Goal: Information Seeking & Learning: Compare options

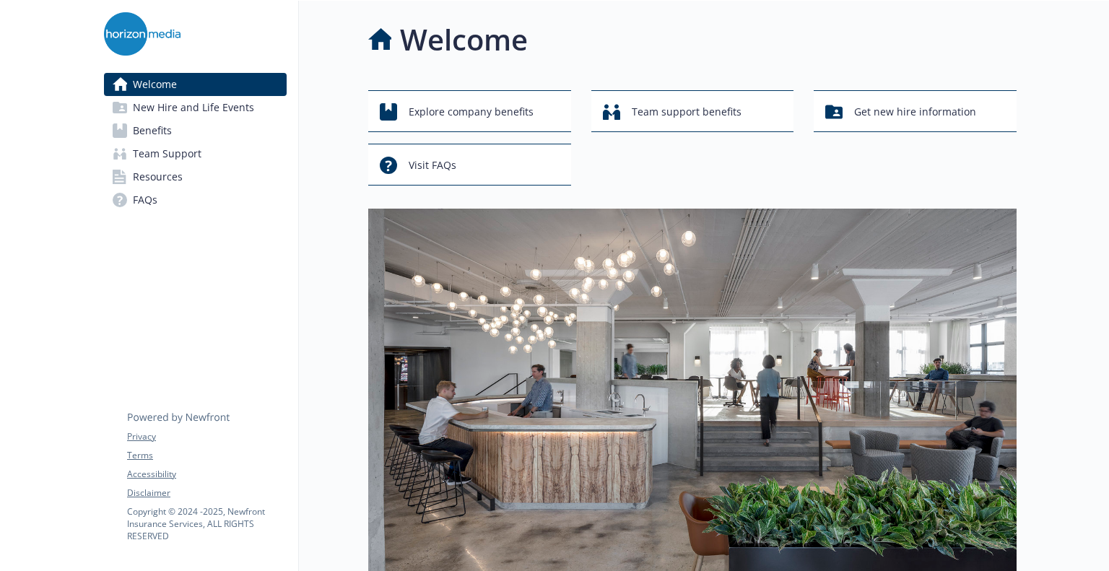
click at [207, 132] on link "Benefits" at bounding box center [195, 130] width 183 height 23
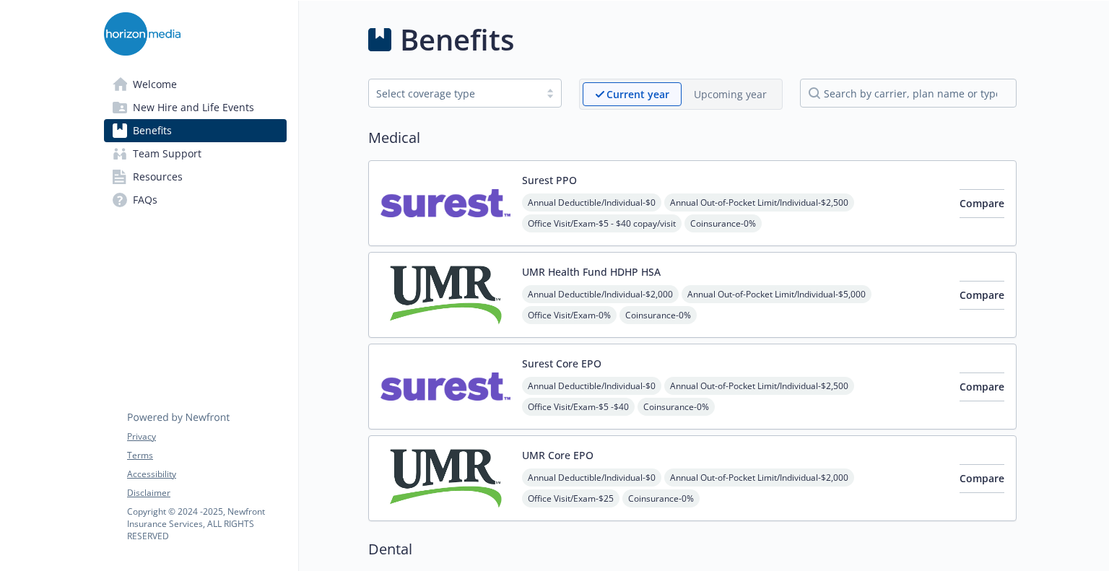
click at [192, 107] on span "New Hire and Life Events" at bounding box center [193, 107] width 121 height 23
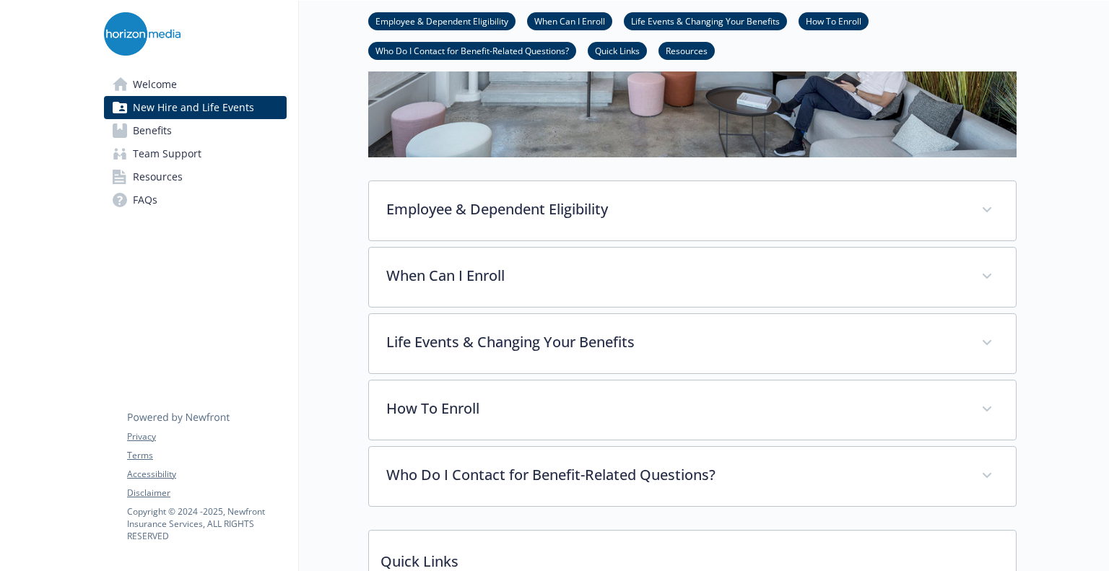
scroll to position [381, 0]
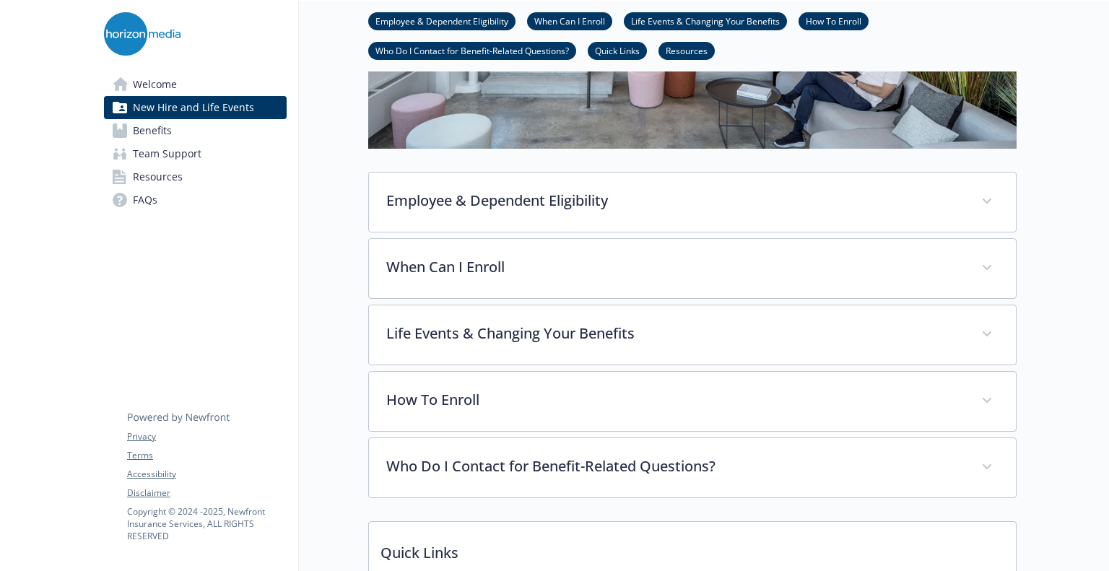
click at [204, 127] on link "Benefits" at bounding box center [195, 130] width 183 height 23
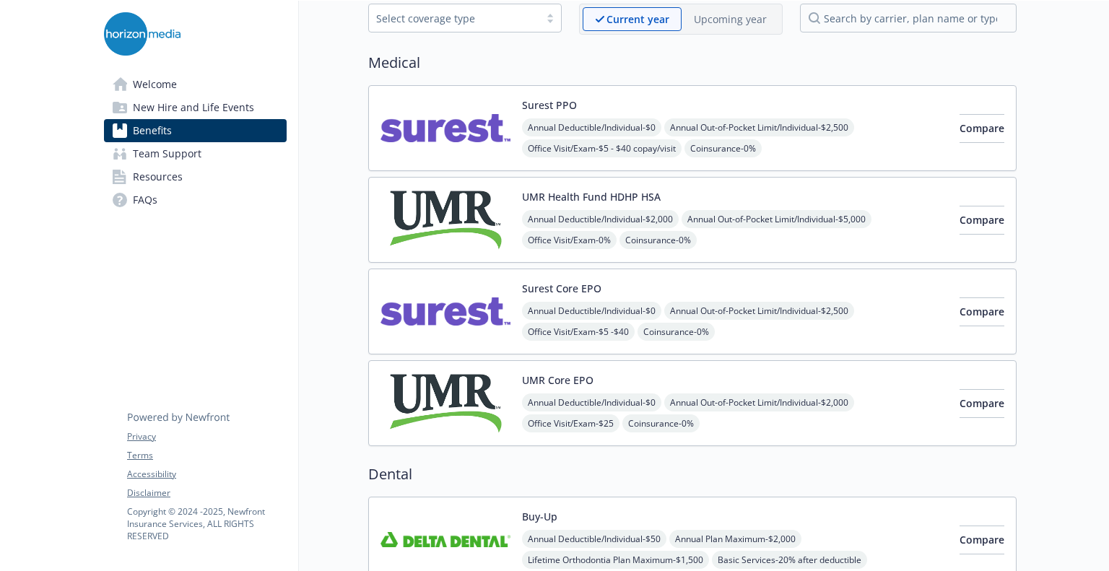
scroll to position [77, 0]
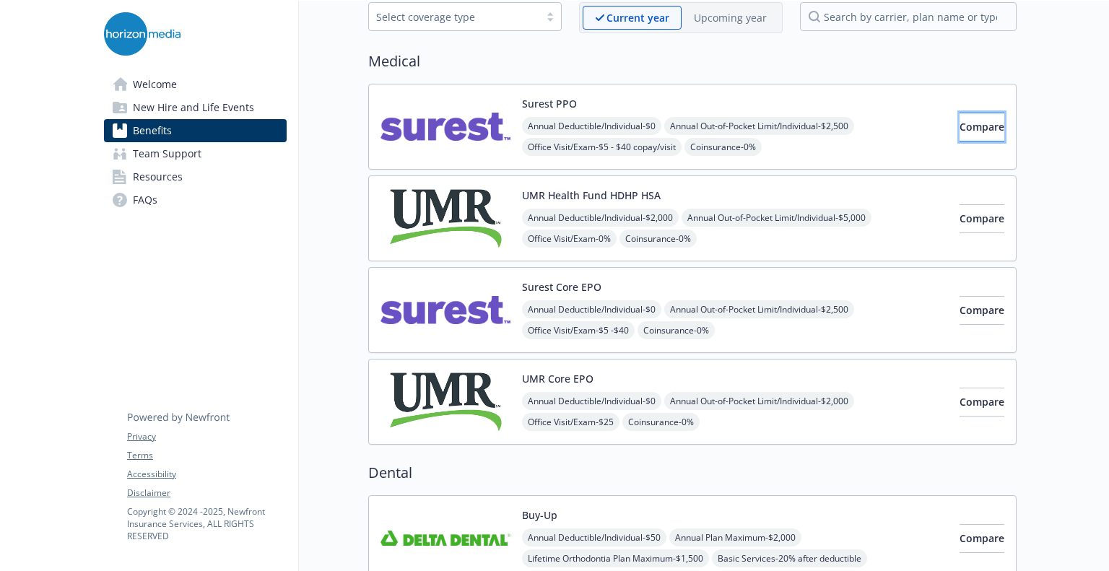
click at [960, 122] on span "Compare" at bounding box center [982, 127] width 45 height 14
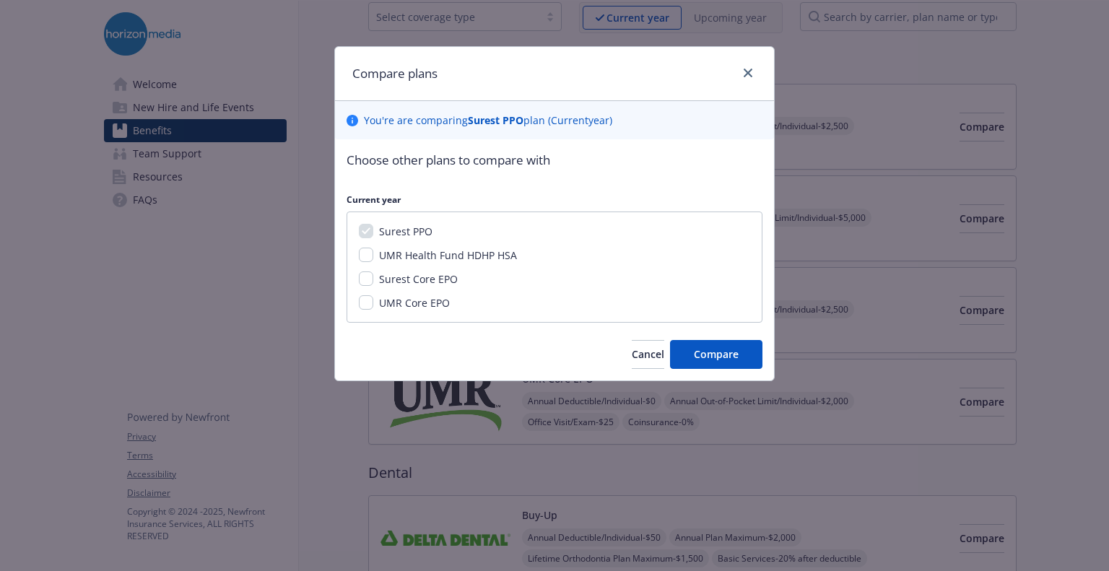
click at [754, 63] on div "Compare plans" at bounding box center [554, 74] width 439 height 54
click at [436, 285] on span "Surest Core EPO" at bounding box center [418, 279] width 79 height 14
click at [373, 285] on input "Surest Core EPO" at bounding box center [366, 279] width 14 height 14
checkbox input "true"
click at [694, 331] on div "Choose other plans to compare with Current year Surest PPO UMR Health Fund HDHP…" at bounding box center [554, 259] width 439 height 241
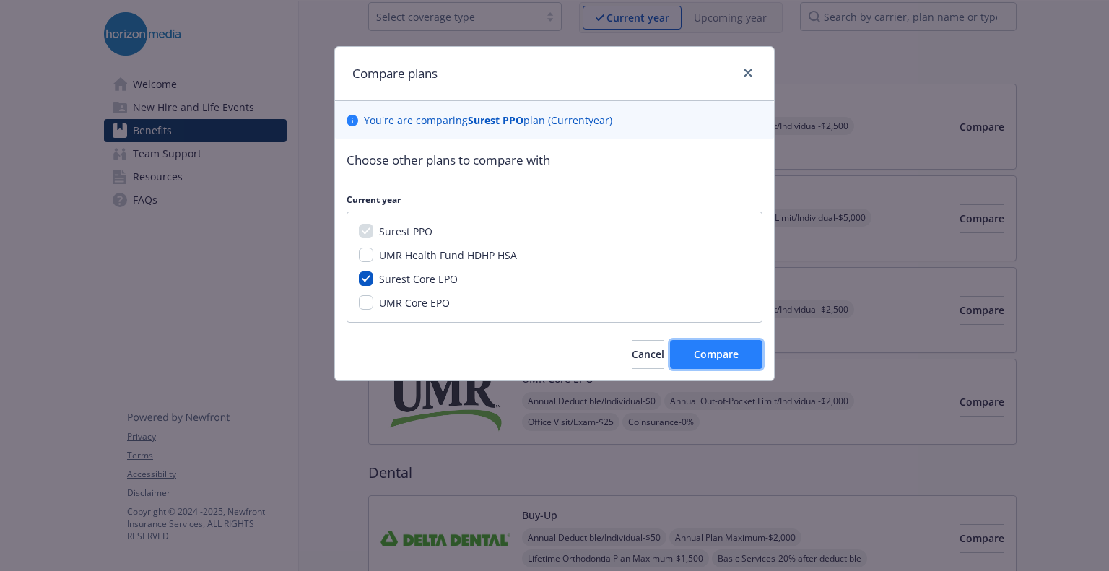
click at [699, 346] on button "Compare" at bounding box center [716, 354] width 92 height 29
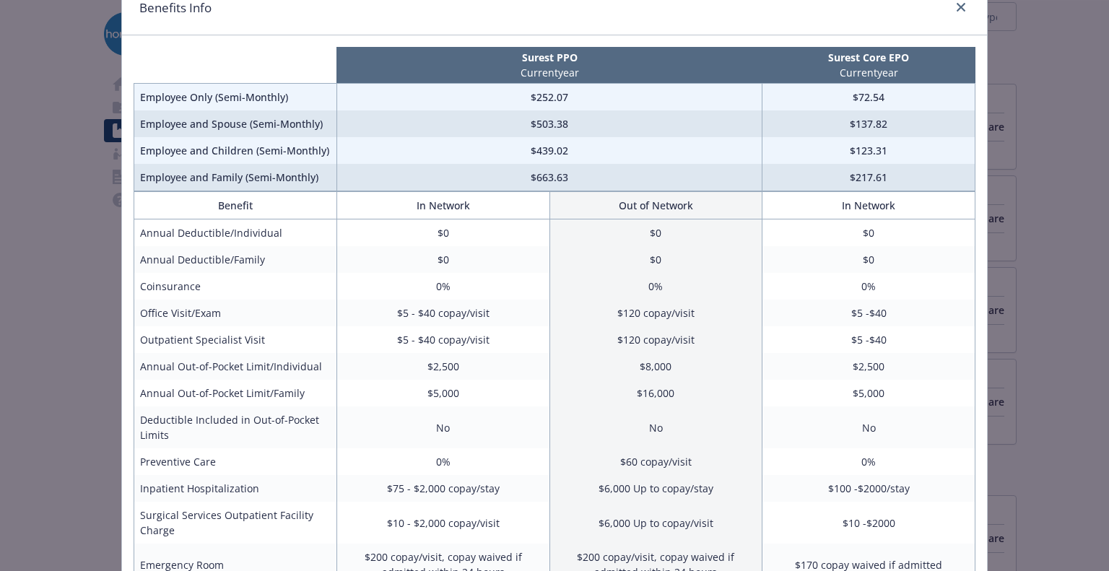
scroll to position [0, 0]
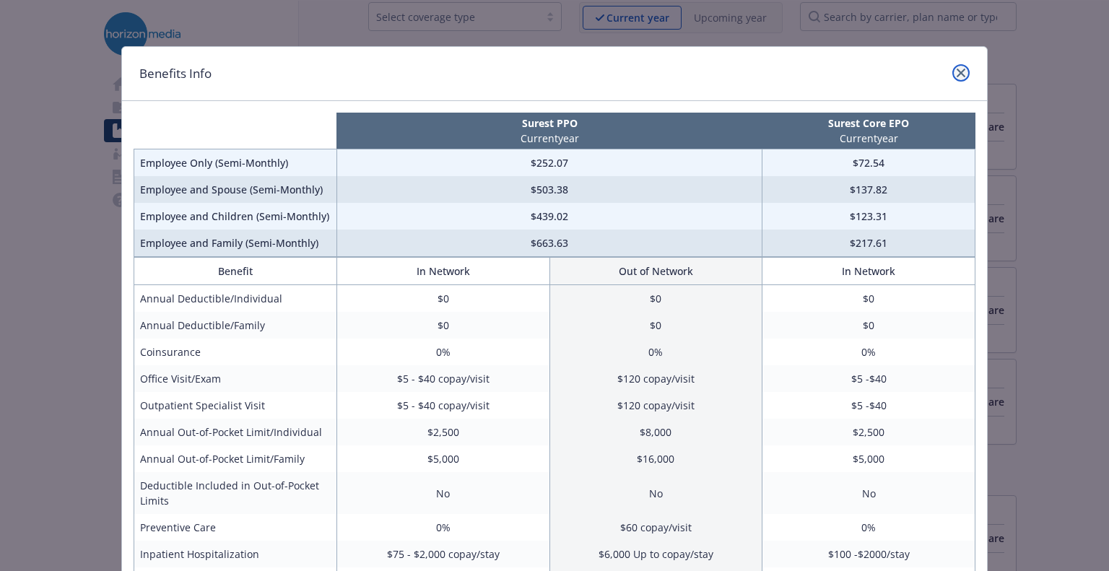
click at [961, 72] on link "close" at bounding box center [961, 72] width 17 height 17
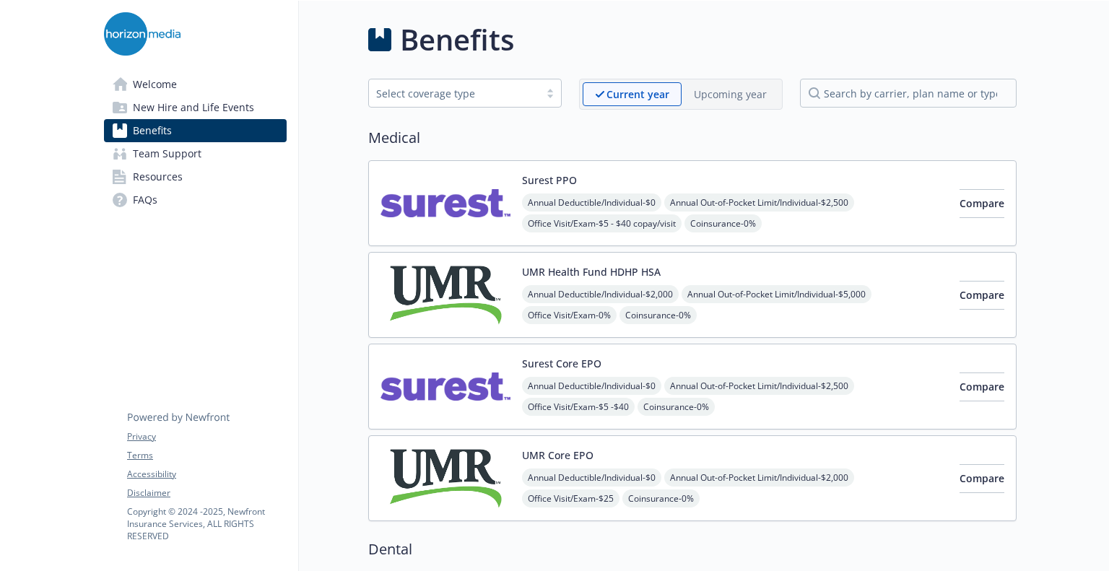
click at [709, 84] on div "Upcoming year" at bounding box center [730, 94] width 97 height 24
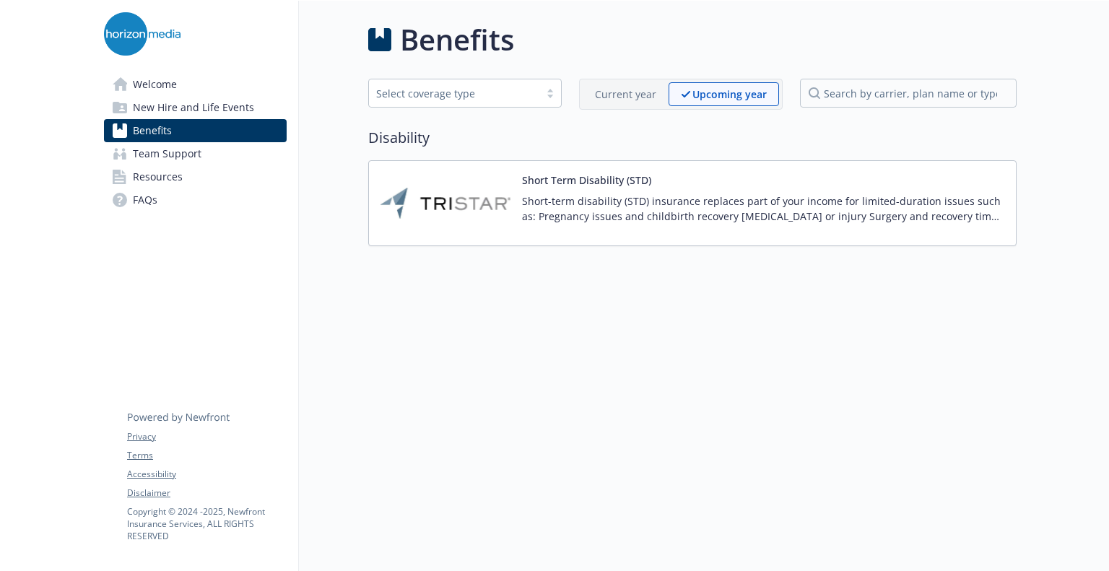
click at [647, 100] on p "Current year" at bounding box center [625, 94] width 61 height 15
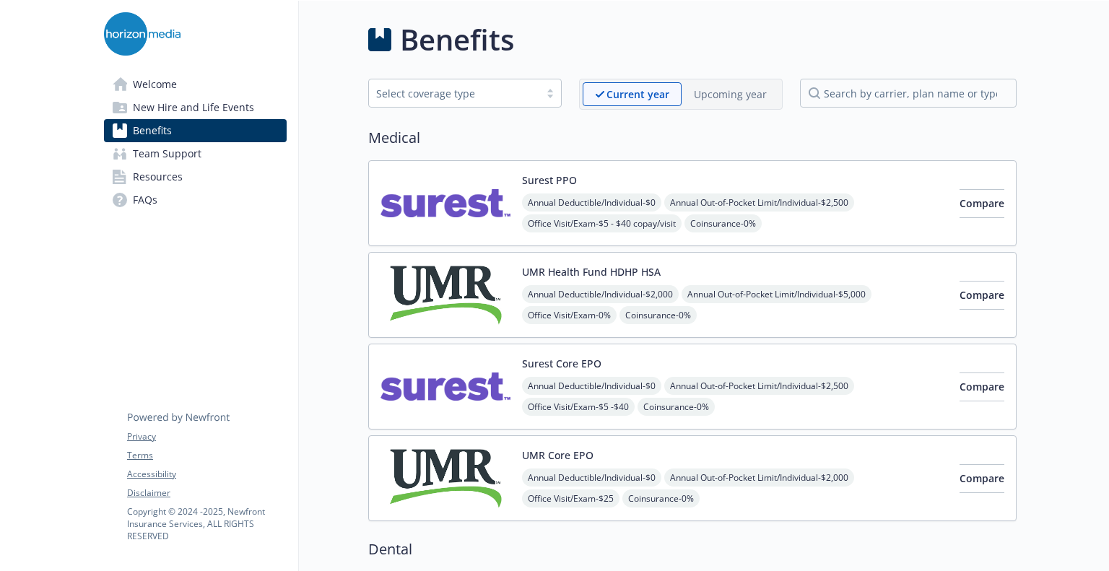
click at [519, 86] on div "Select coverage type" at bounding box center [454, 93] width 156 height 15
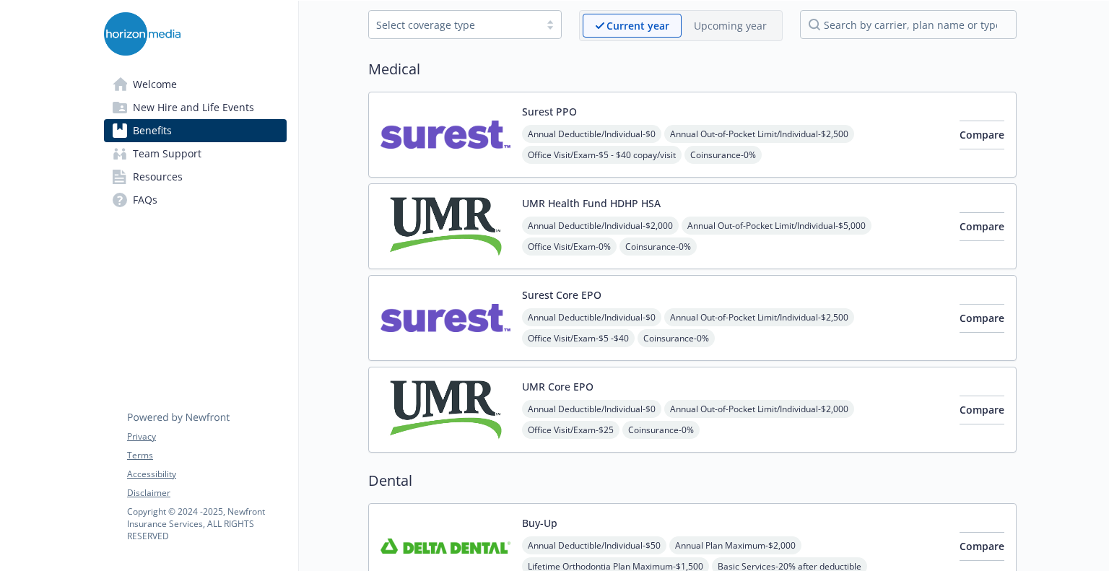
scroll to position [69, 0]
click at [974, 321] on span "Compare" at bounding box center [982, 318] width 45 height 14
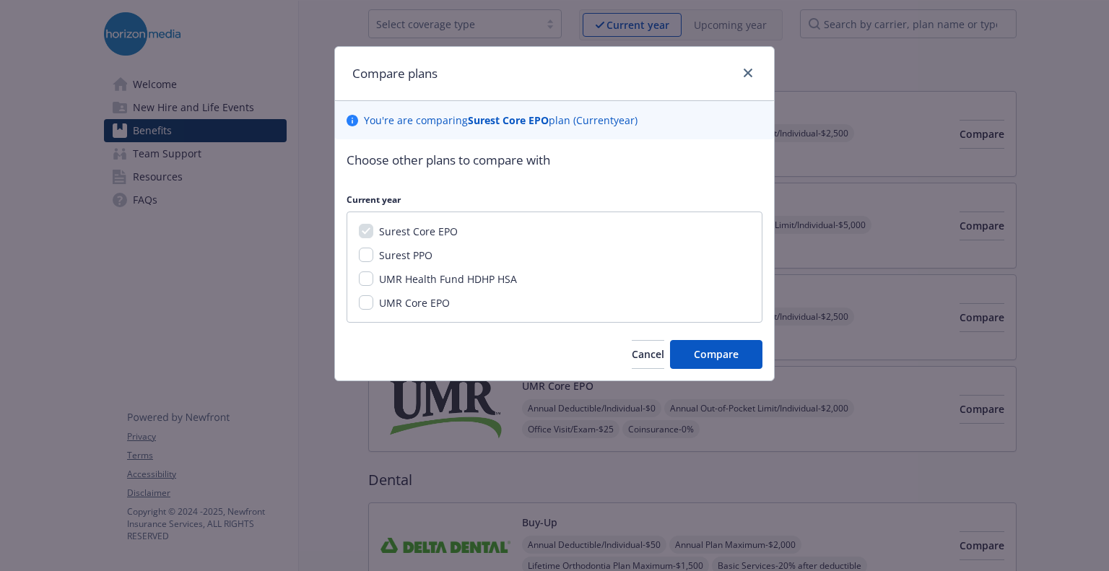
click at [425, 256] on span "Surest PPO" at bounding box center [405, 255] width 53 height 14
click at [373, 256] on input "Surest PPO" at bounding box center [366, 255] width 14 height 14
checkbox input "true"
click at [426, 277] on span "UMR Health Fund HDHP HSA" at bounding box center [448, 279] width 138 height 14
click at [373, 277] on input "UMR Health Fund HDHP HSA" at bounding box center [366, 279] width 14 height 14
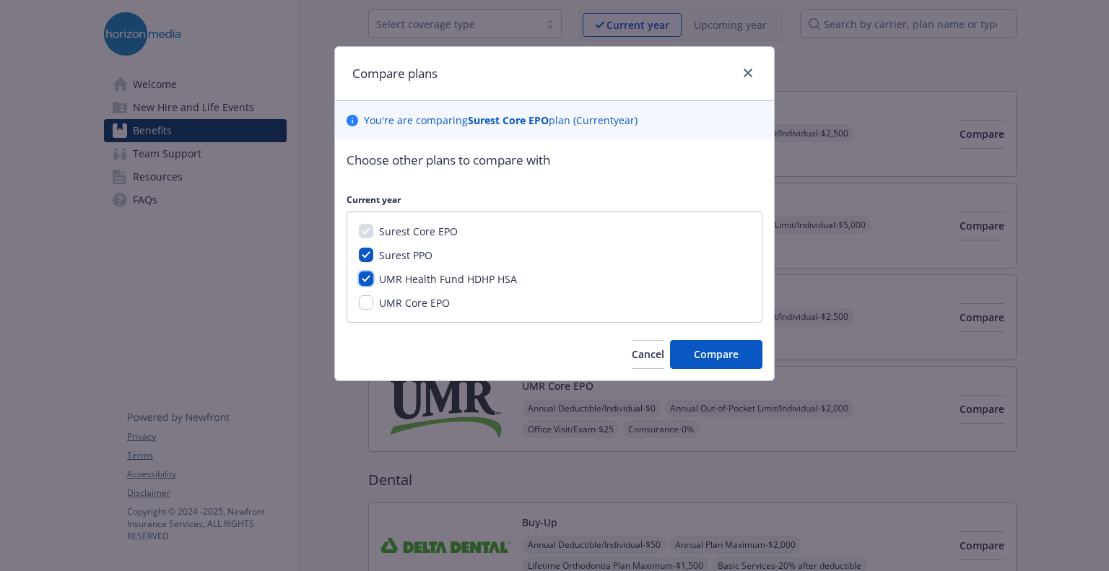
checkbox input "true"
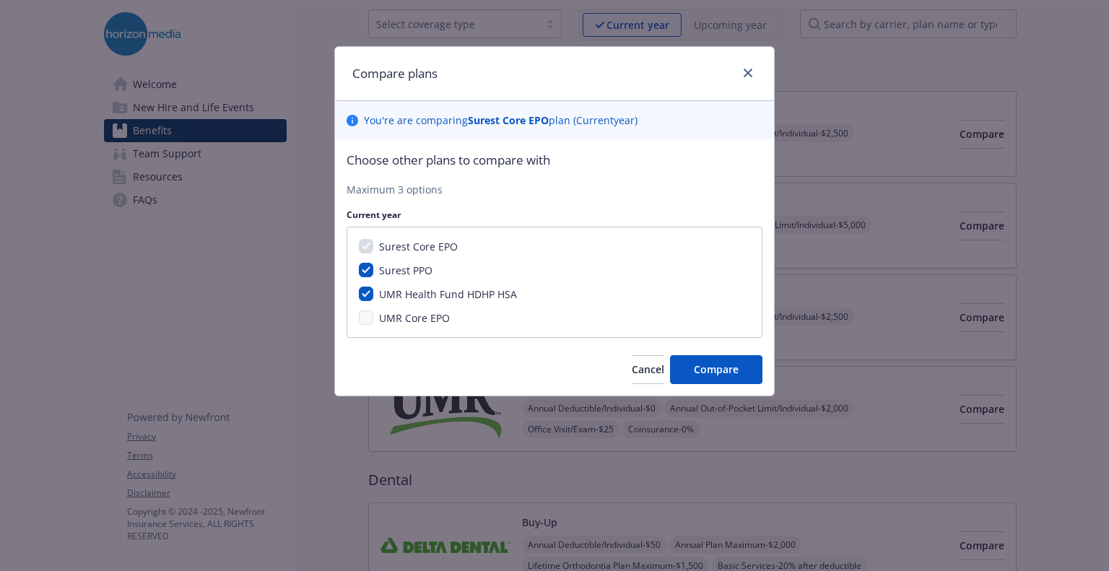
click at [417, 327] on div "Surest Core EPO Surest PPO UMR Health Fund HDHP HSA UMR Core EPO" at bounding box center [555, 282] width 416 height 111
click at [737, 359] on button "Compare" at bounding box center [716, 369] width 92 height 29
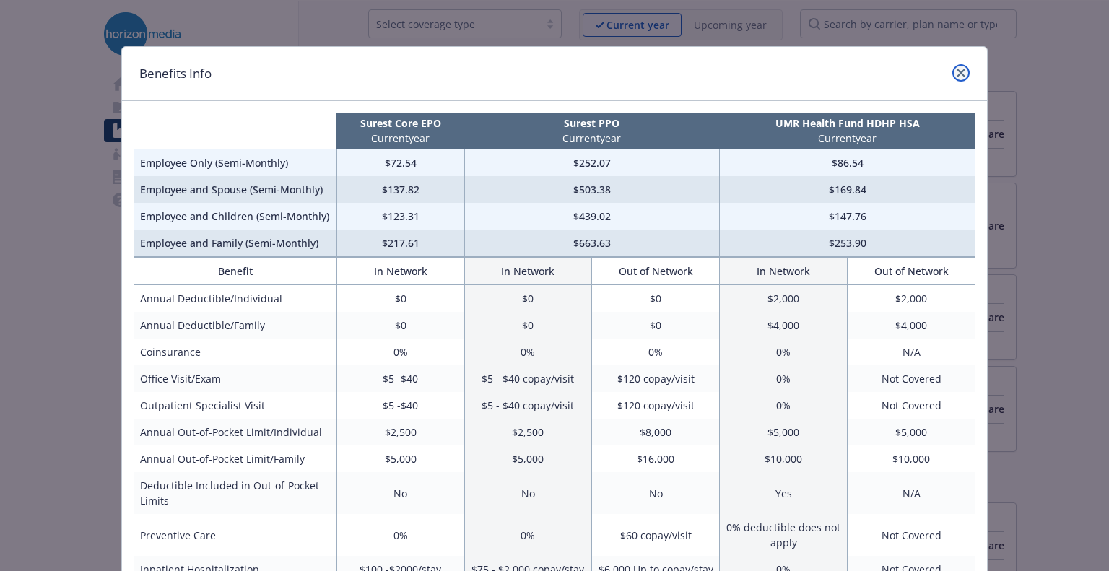
click at [957, 71] on icon "close" at bounding box center [961, 73] width 9 height 9
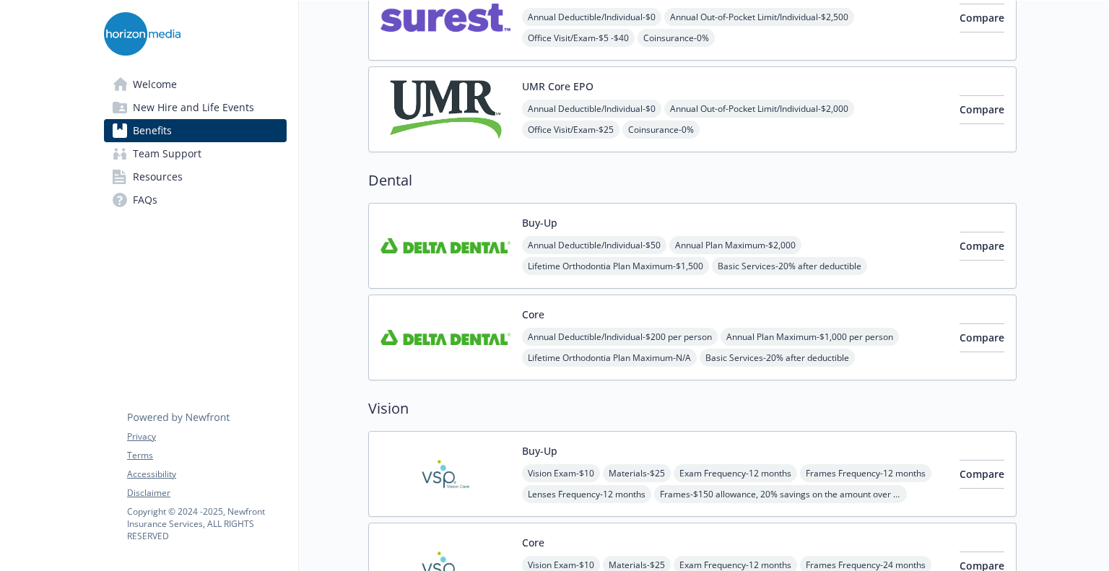
scroll to position [0, 0]
